Goal: Task Accomplishment & Management: Use online tool/utility

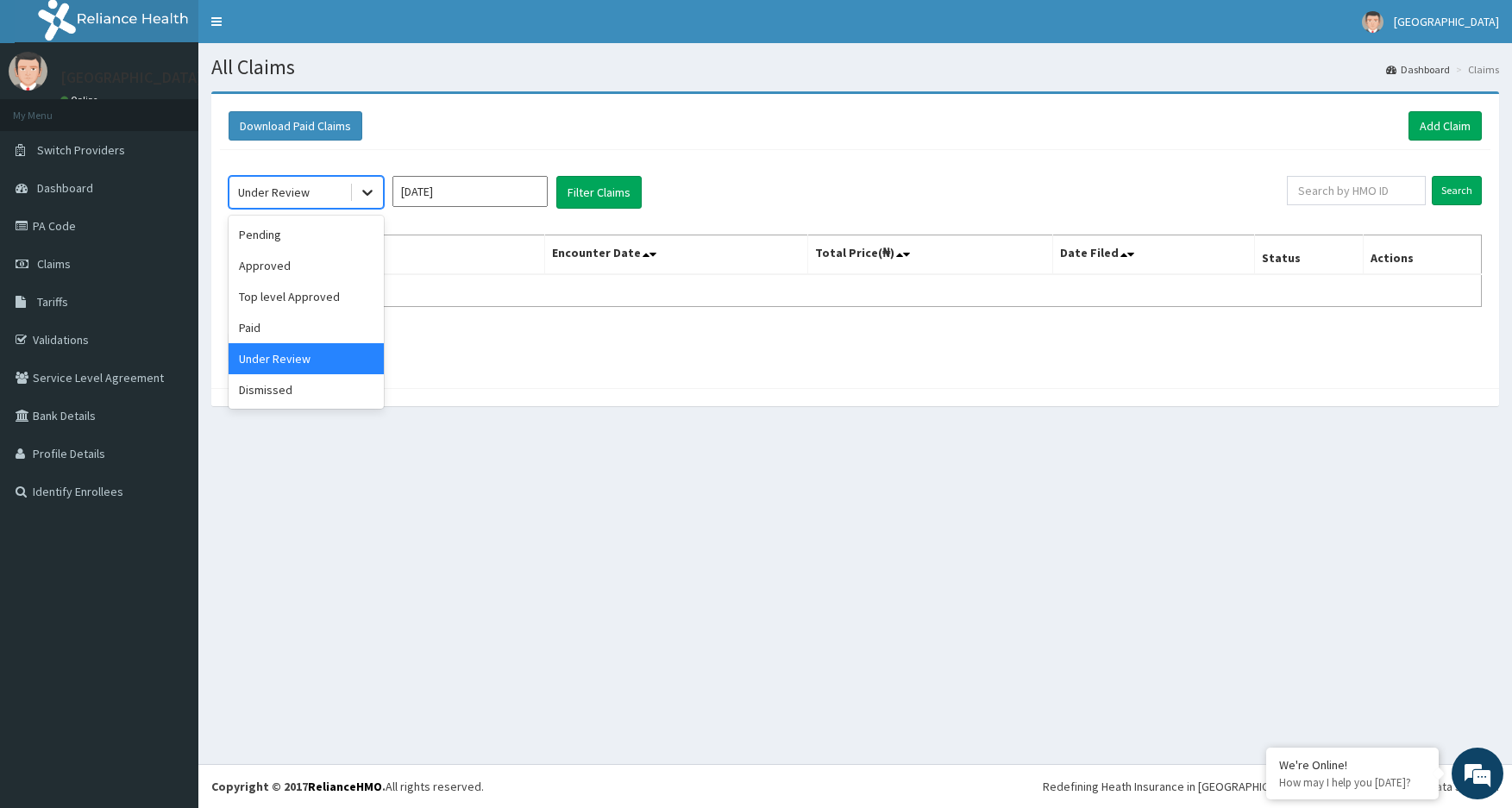
click at [370, 193] on icon at bounding box center [367, 194] width 10 height 6
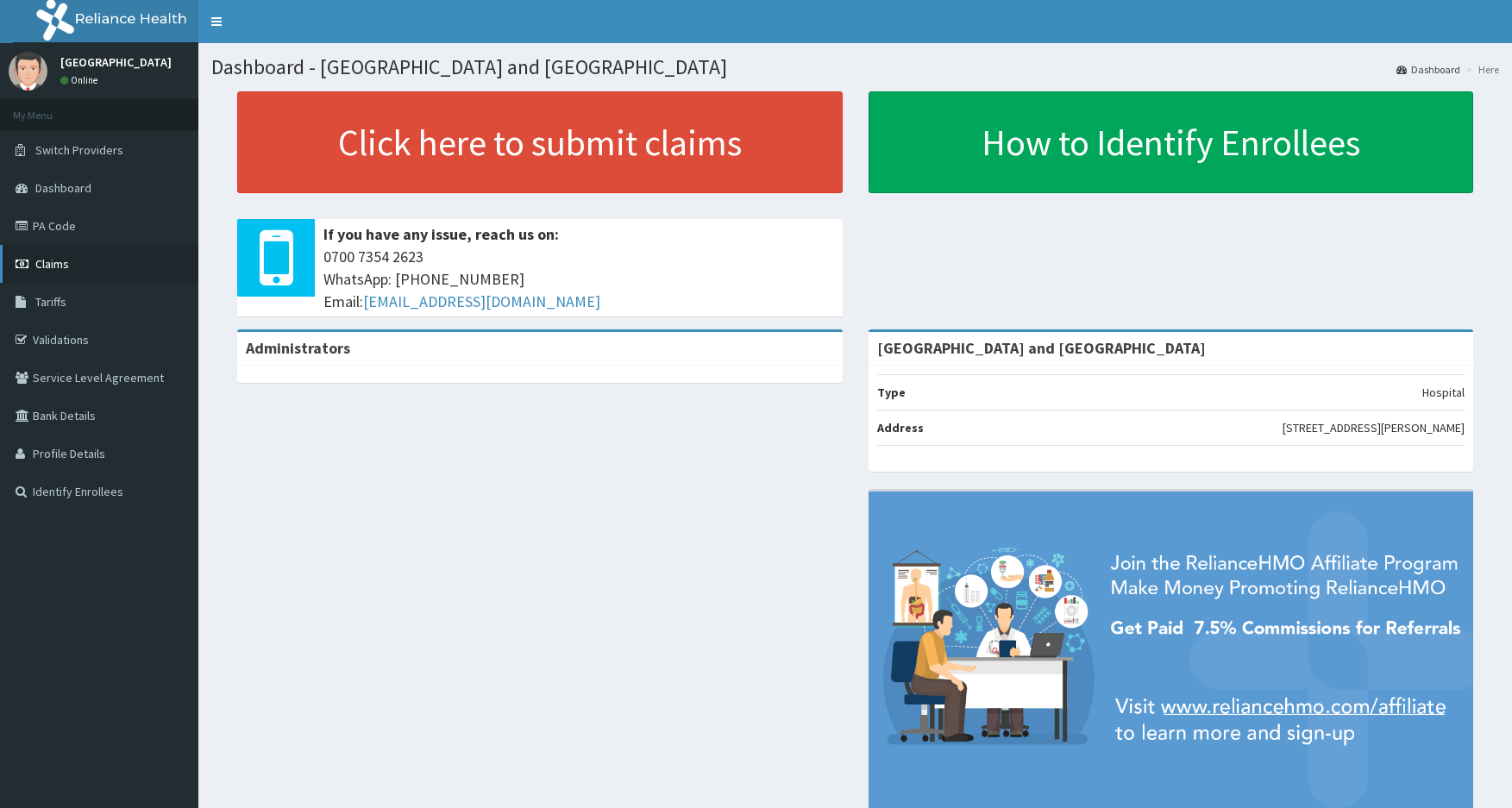
click at [134, 258] on link "Claims" at bounding box center [99, 264] width 199 height 38
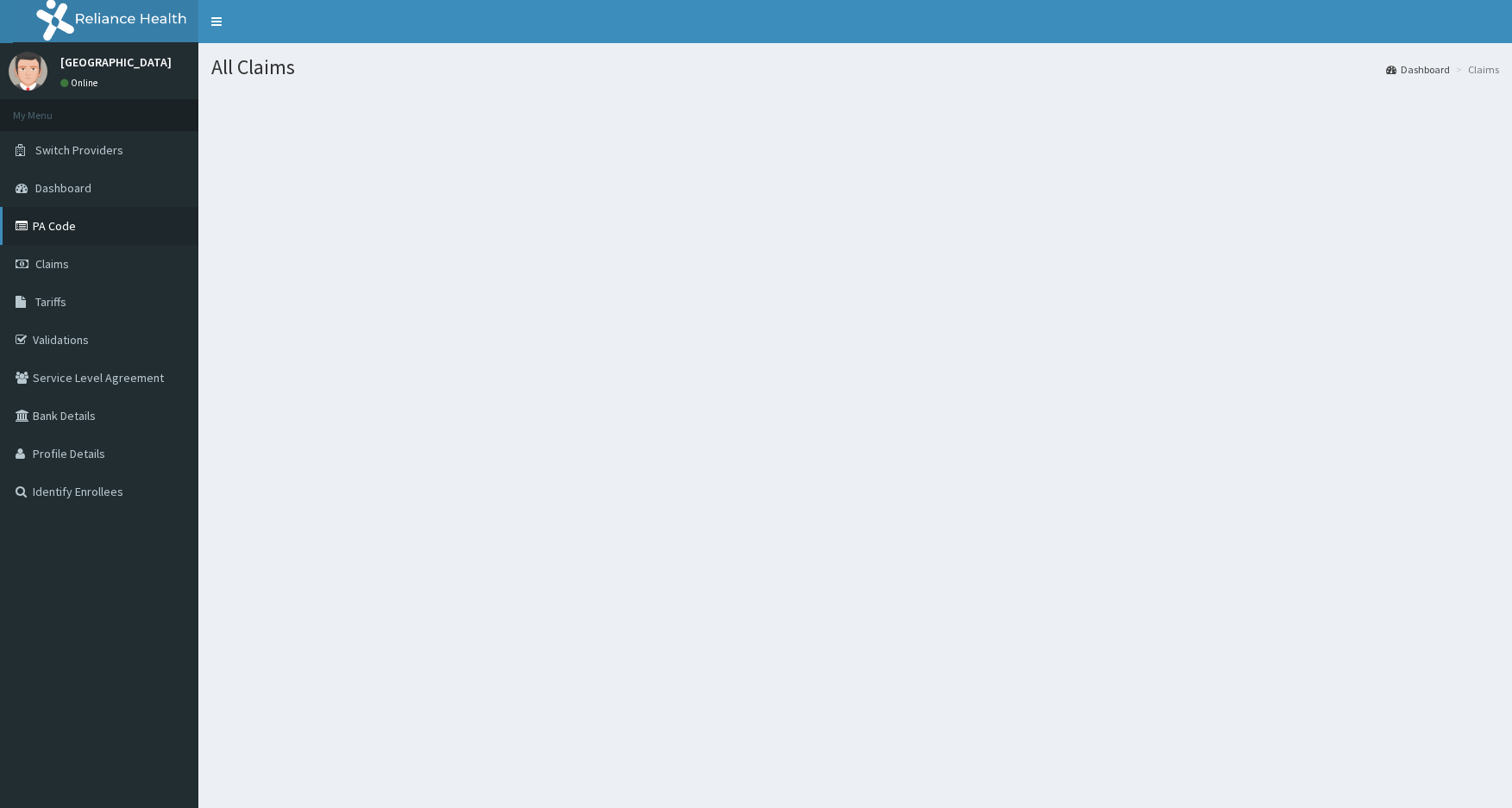
click at [45, 223] on link "PA Code" at bounding box center [99, 225] width 199 height 38
click at [48, 260] on span "Claims" at bounding box center [53, 264] width 34 height 16
